Goal: Find contact information: Find contact information

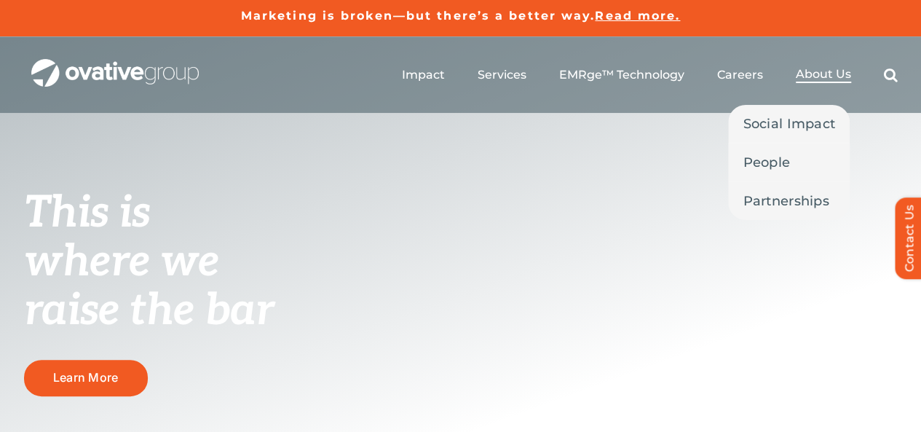
click at [801, 75] on span "About Us" at bounding box center [823, 74] width 55 height 15
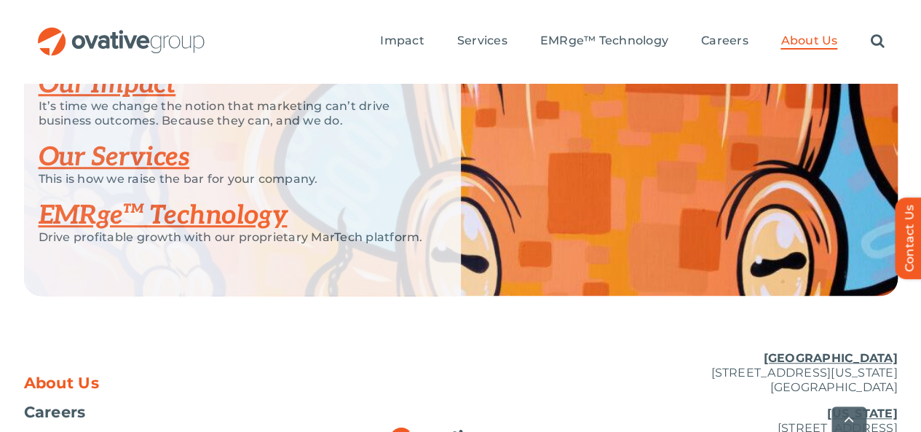
scroll to position [3313, 0]
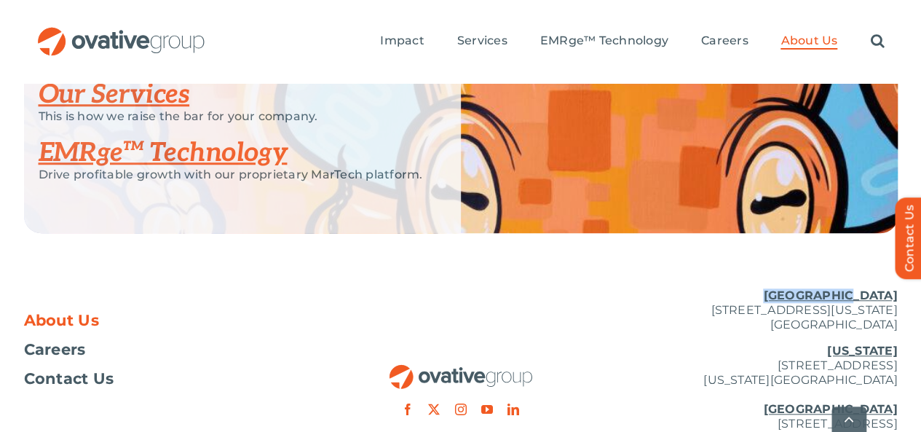
copy u "[GEOGRAPHIC_DATA]"
drag, startPoint x: 809, startPoint y: 192, endPoint x: 931, endPoint y: 199, distance: 121.8
click at [55, 371] on span "Contact Us" at bounding box center [69, 378] width 90 height 15
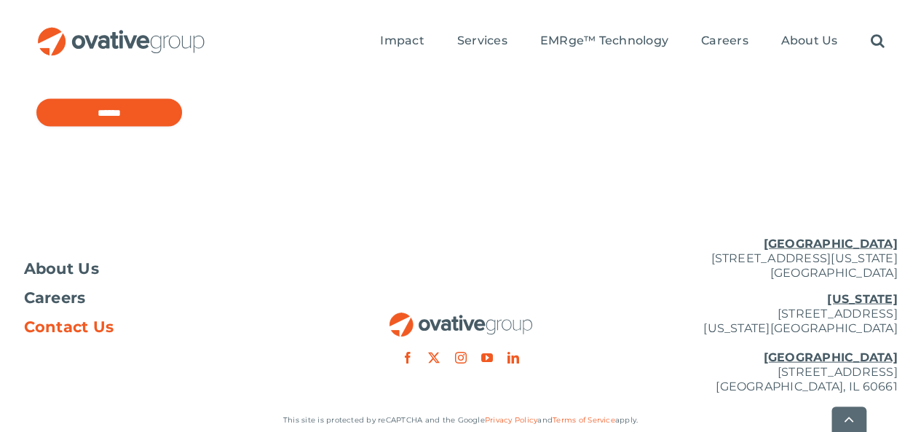
scroll to position [1393, 0]
